Goal: Task Accomplishment & Management: Manage account settings

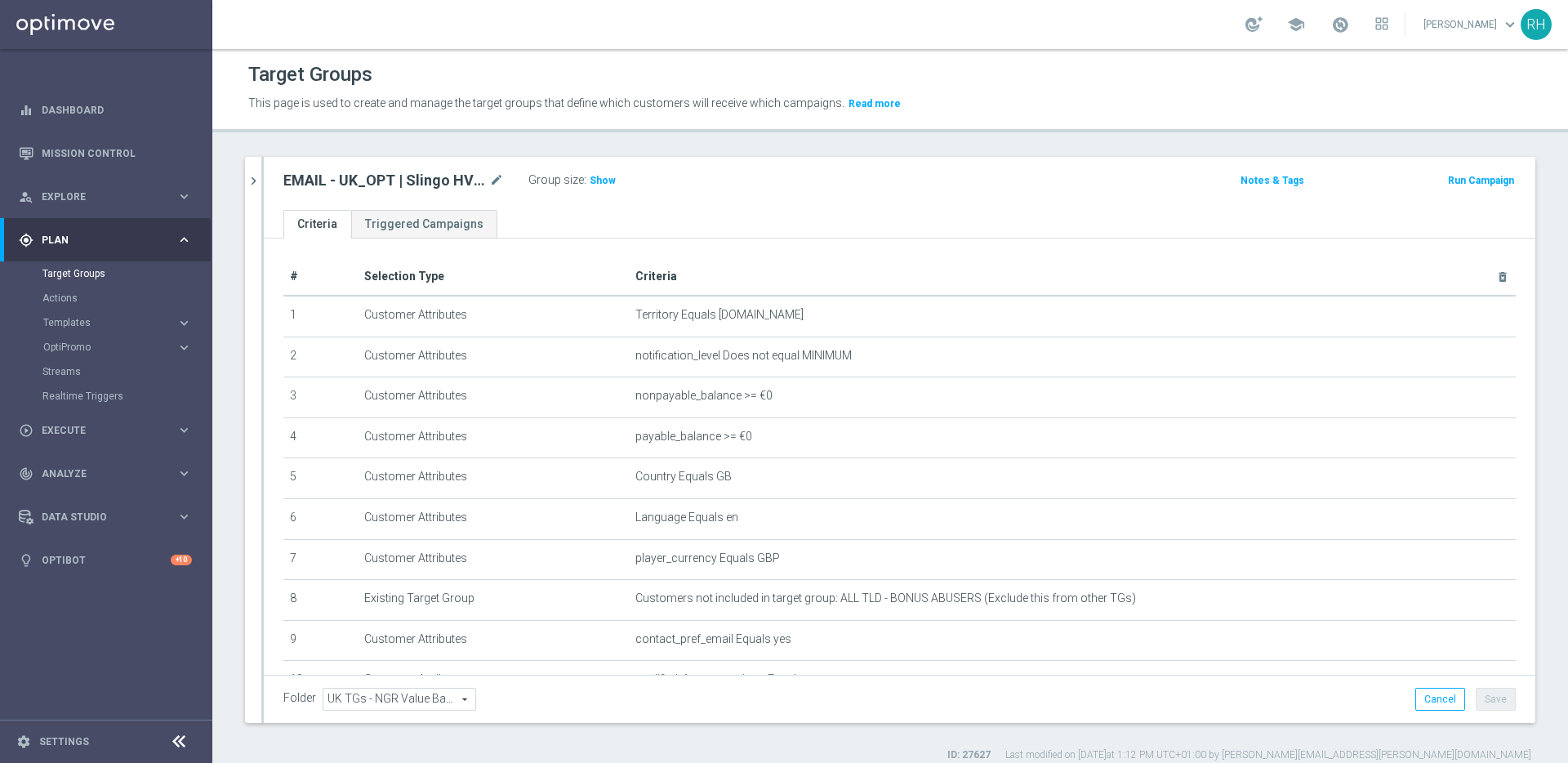
scroll to position [199, 0]
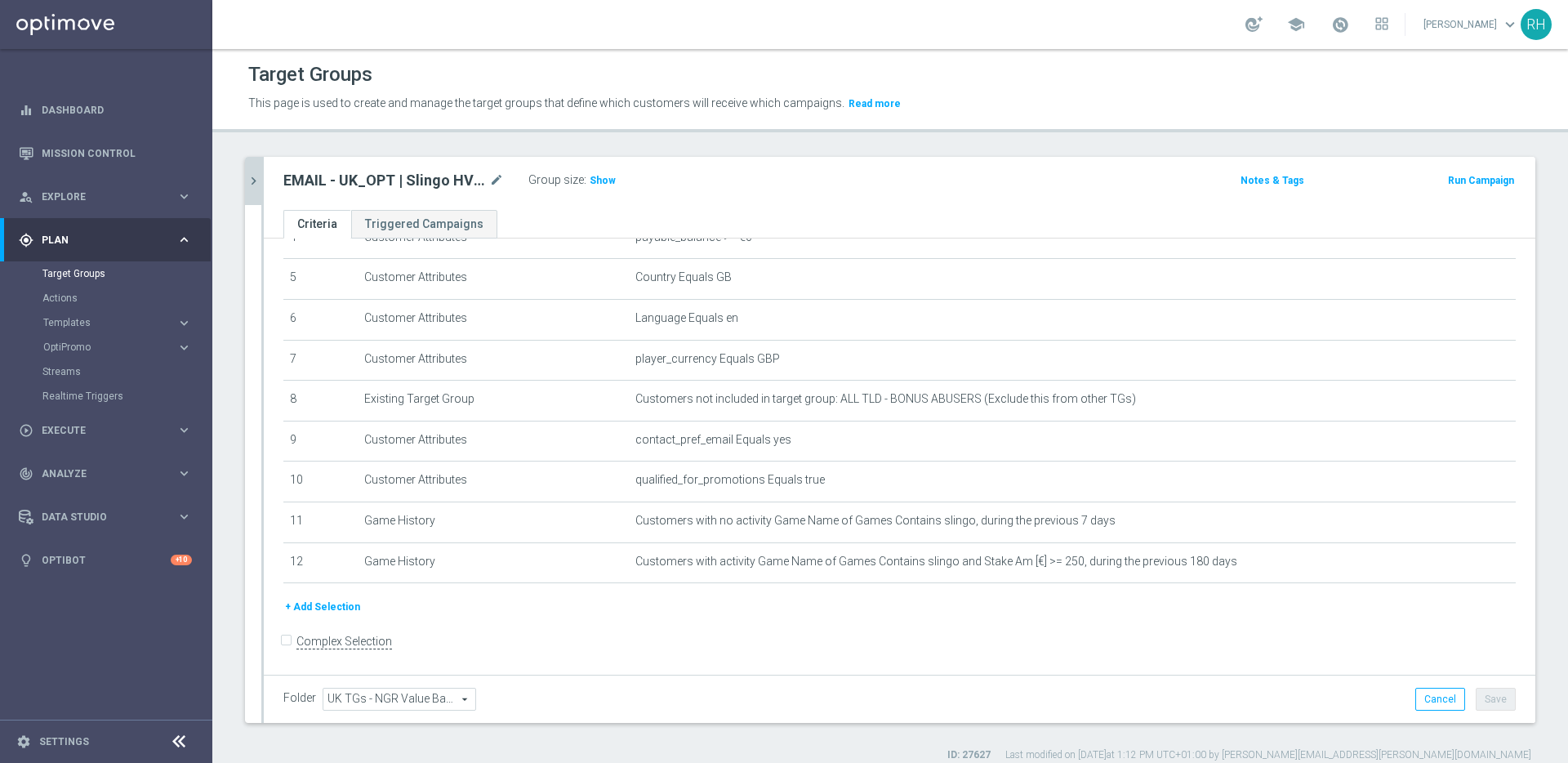
click at [260, 190] on button "chevron_right" at bounding box center [253, 180] width 16 height 48
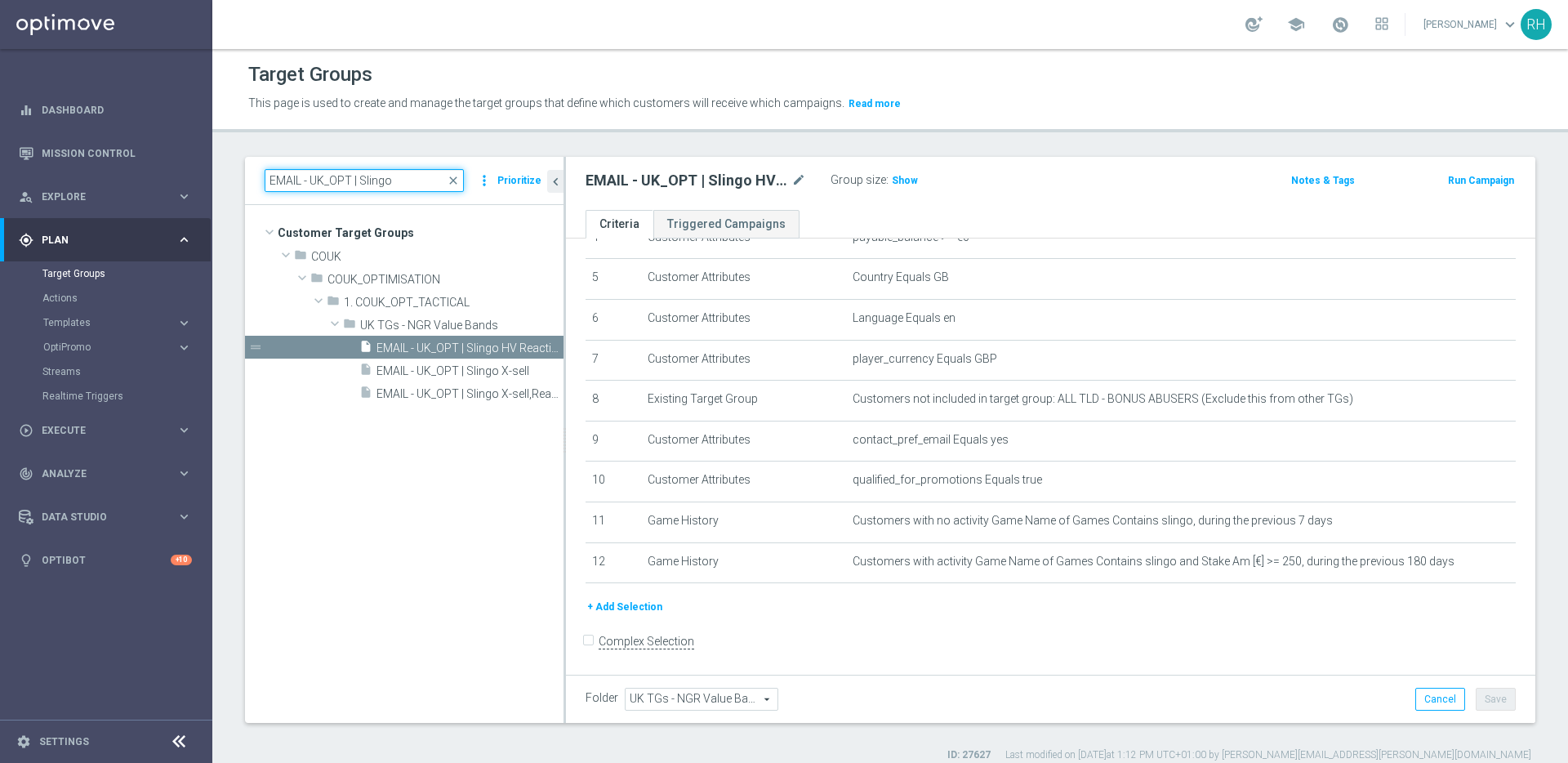
click at [351, 174] on input "EMAIL - UK_OPT | Slingo" at bounding box center [364, 180] width 199 height 23
paste input "UK_ALL_VERTICALS_EMAIL | Cashdrop"
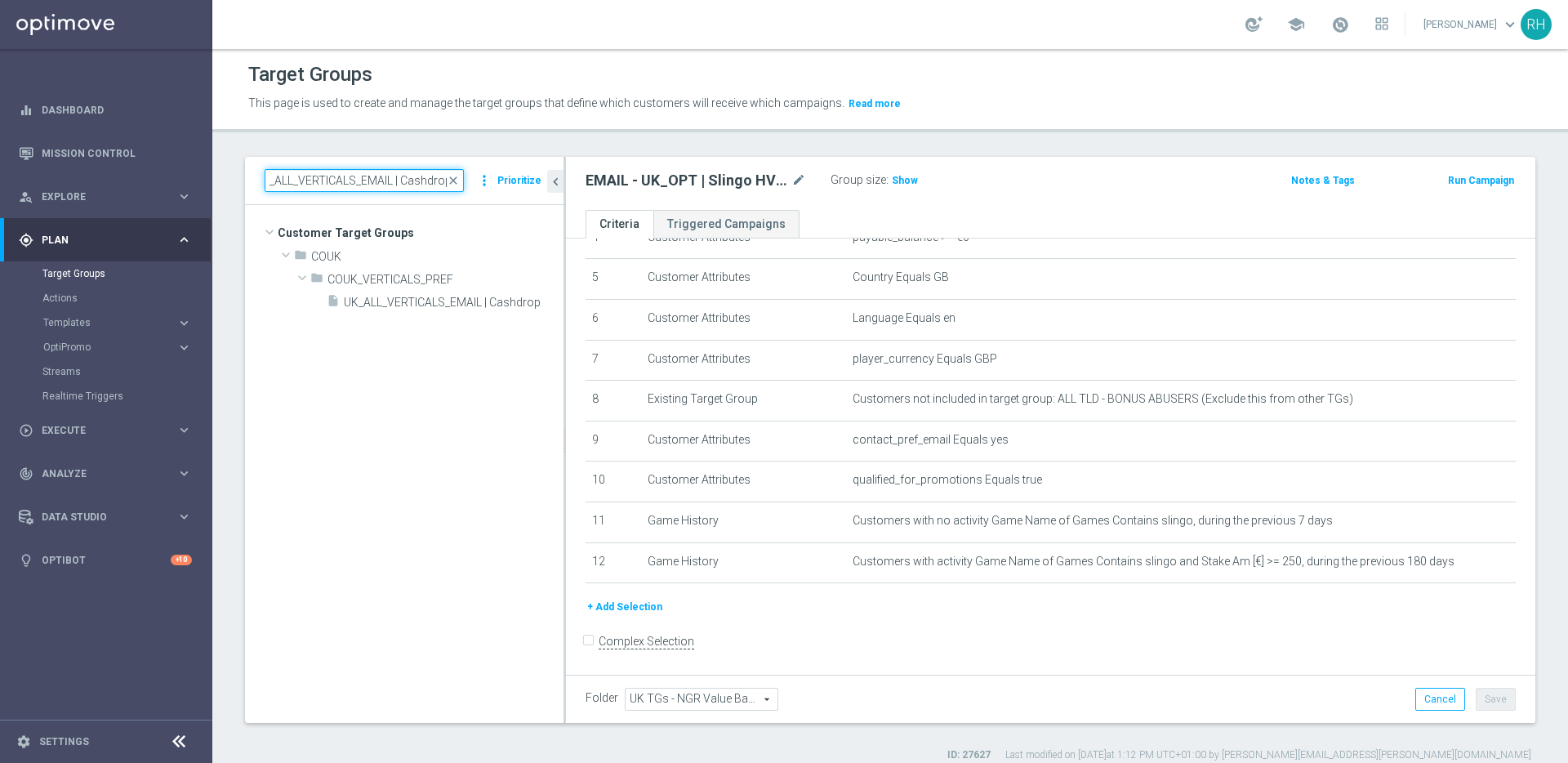
type input "UK_ALL_VERTICALS_EMAIL | Cashdrop"
click at [440, 313] on tree-viewport "Customer Target Groups library_add create_new_folder folder" at bounding box center [404, 463] width 318 height 517
click at [443, 303] on span "UK_ALL_VERTICALS_EMAIL | Cashdrop" at bounding box center [435, 302] width 183 height 14
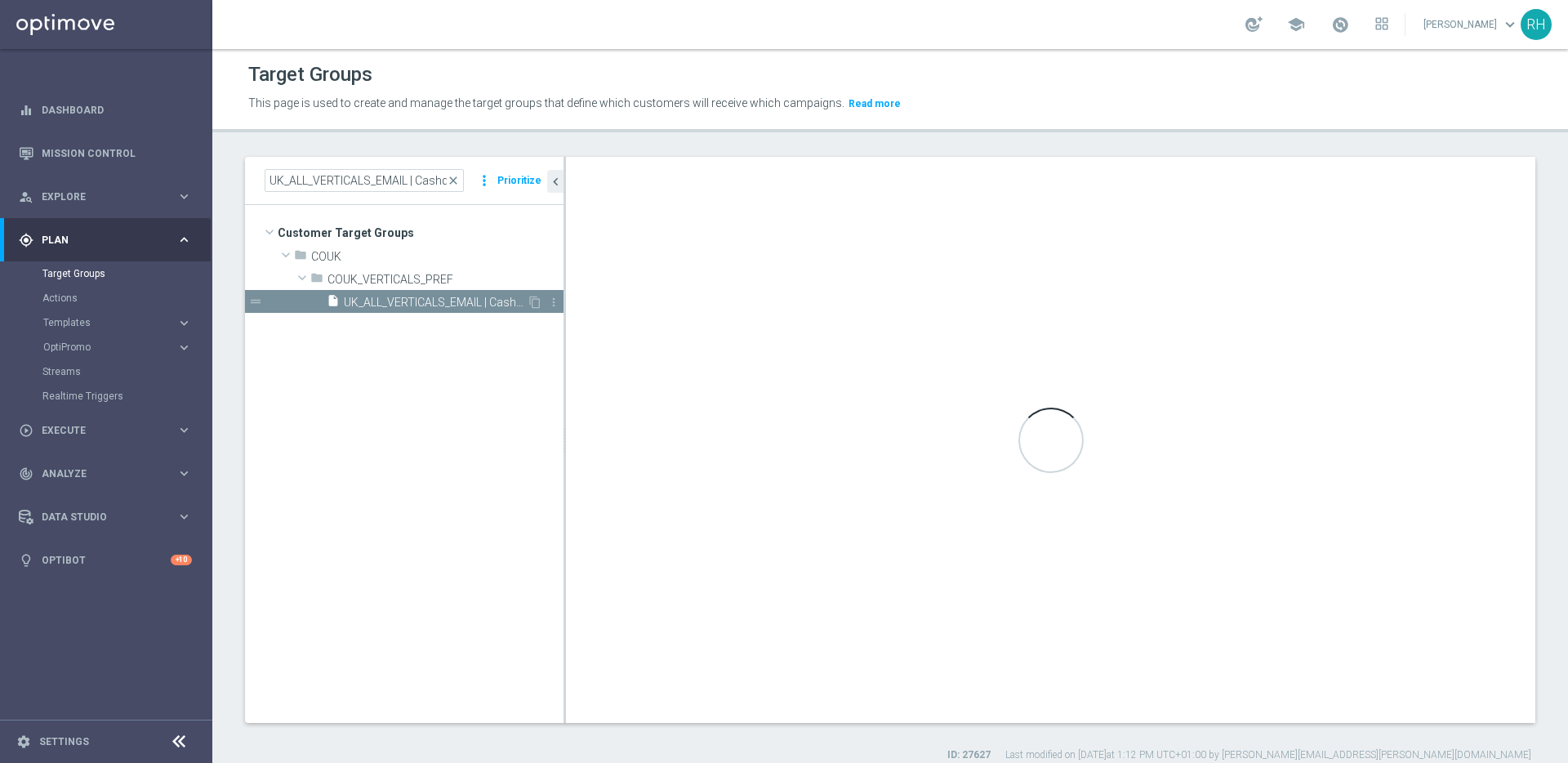
checkbox input "true"
type input "COUK_VERTICALS_PREF"
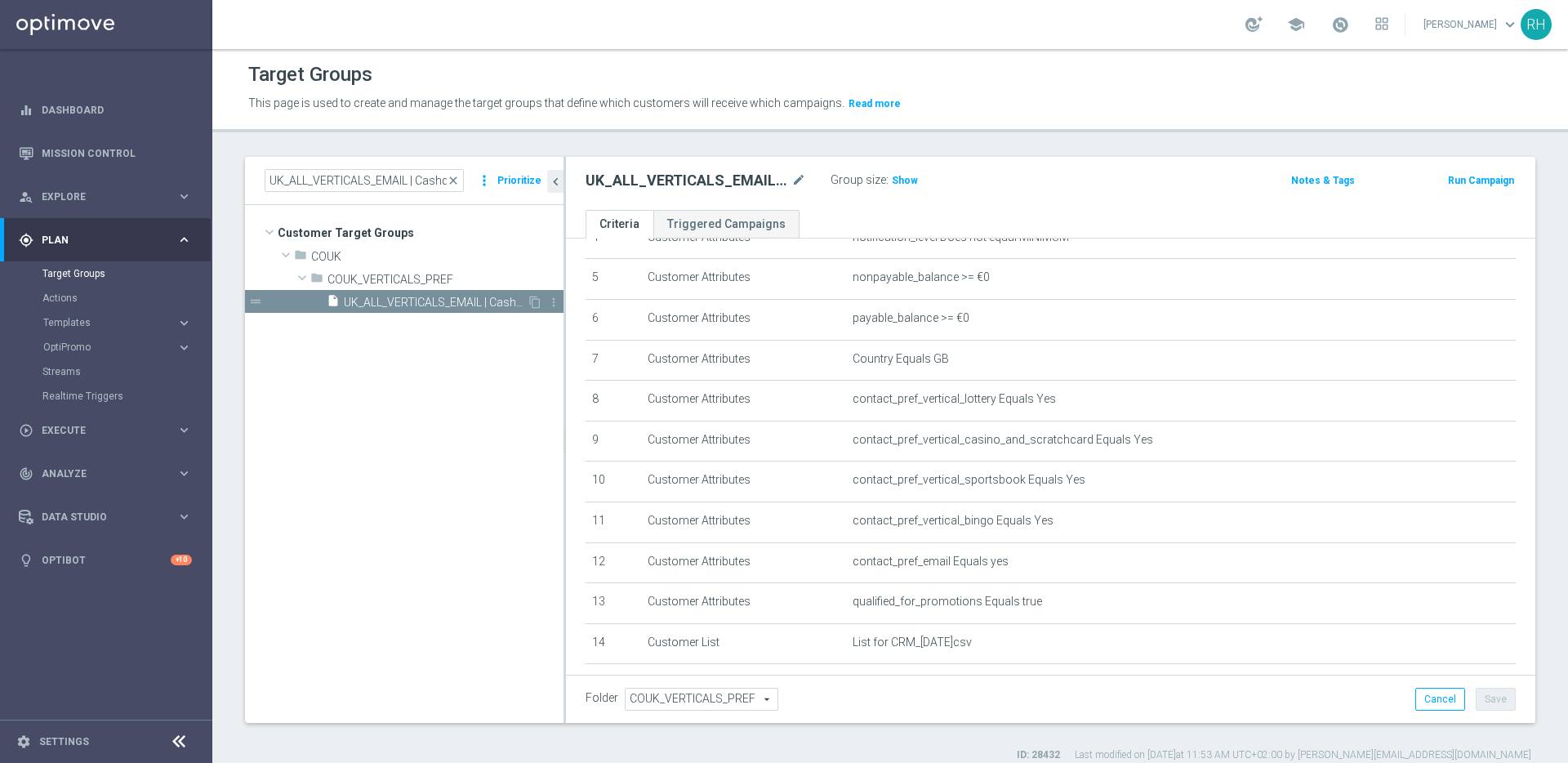
scroll to position [308, 0]
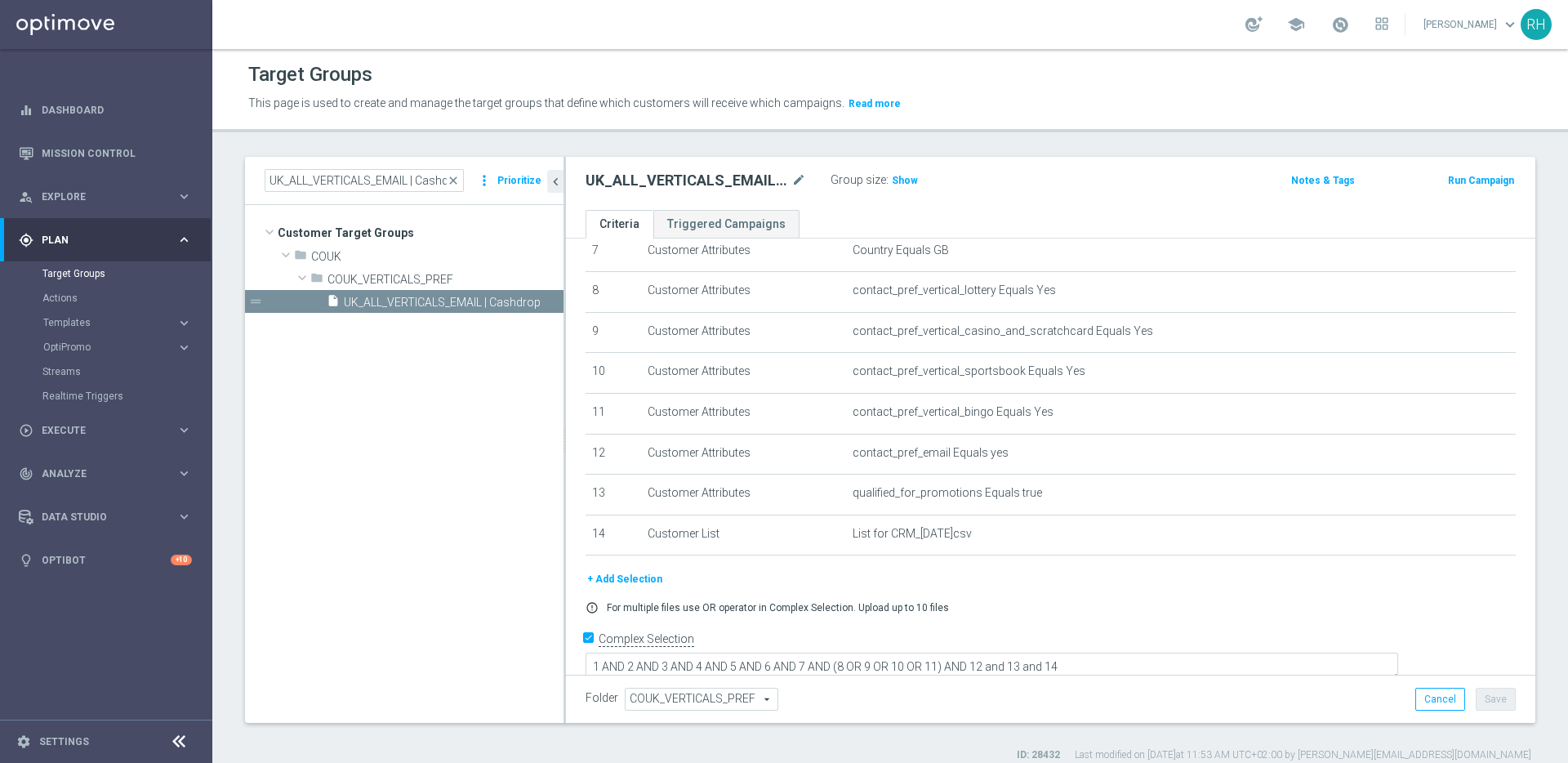
click at [653, 181] on h2 "UK_ALL_VERTICALS_EMAIL | Cashdrop" at bounding box center [686, 180] width 203 height 20
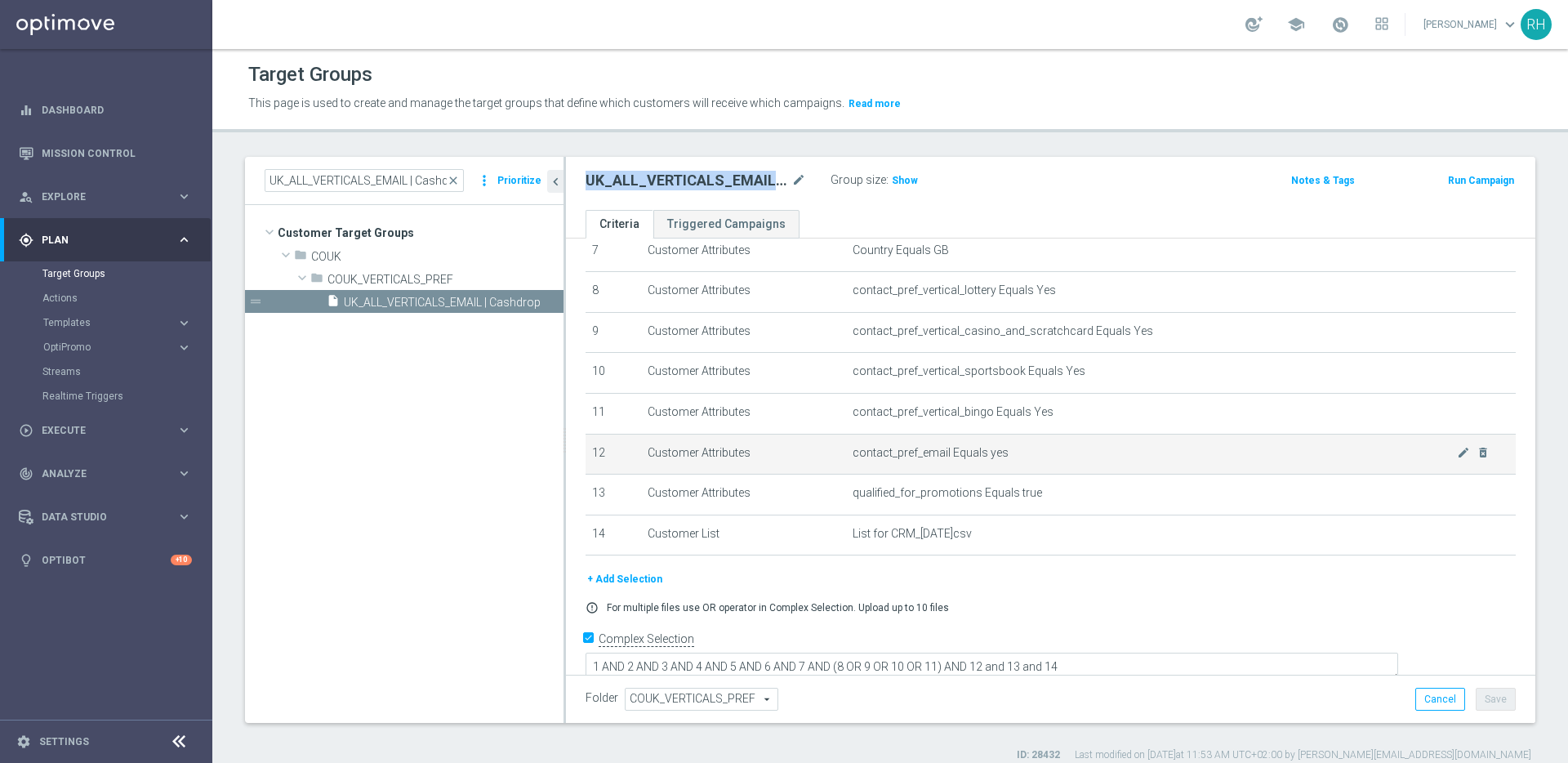
copy div "UK_ALL_VERTICALS_EMAIL | Cashdrop"
